Goal: Find specific page/section: Find specific page/section

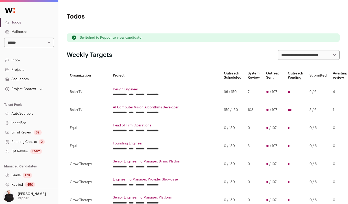
click at [50, 41] on select "**********" at bounding box center [29, 43] width 50 height 10
select select "***"
click at [4, 38] on select "**********" at bounding box center [29, 43] width 50 height 10
